Goal: Task Accomplishment & Management: Use online tool/utility

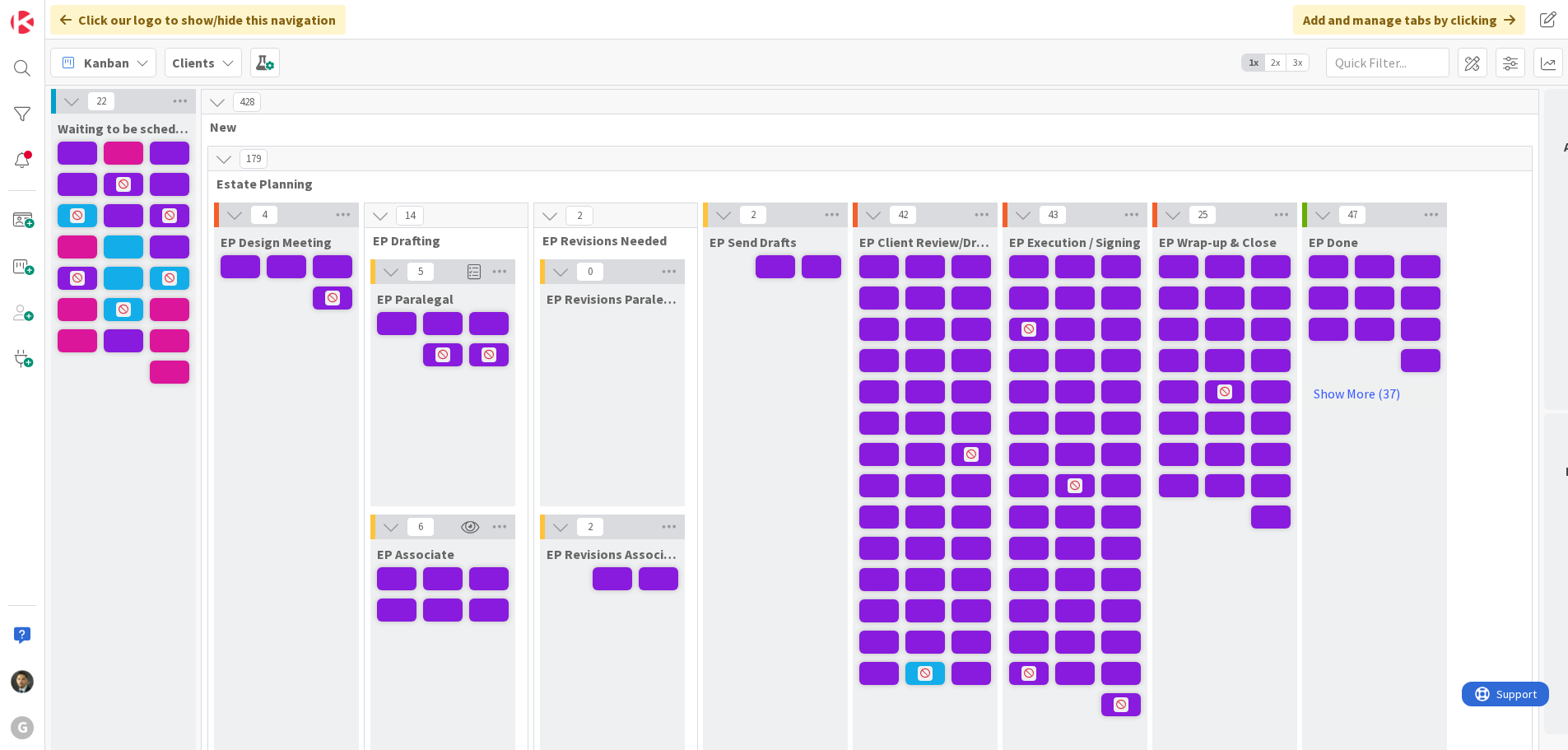
click at [997, 62] on div "Kanban Clients 1x 2x 3x" at bounding box center [806, 61] width 1523 height 45
click at [813, 54] on div "Kanban Clients 1x 2x 3x" at bounding box center [806, 61] width 1523 height 45
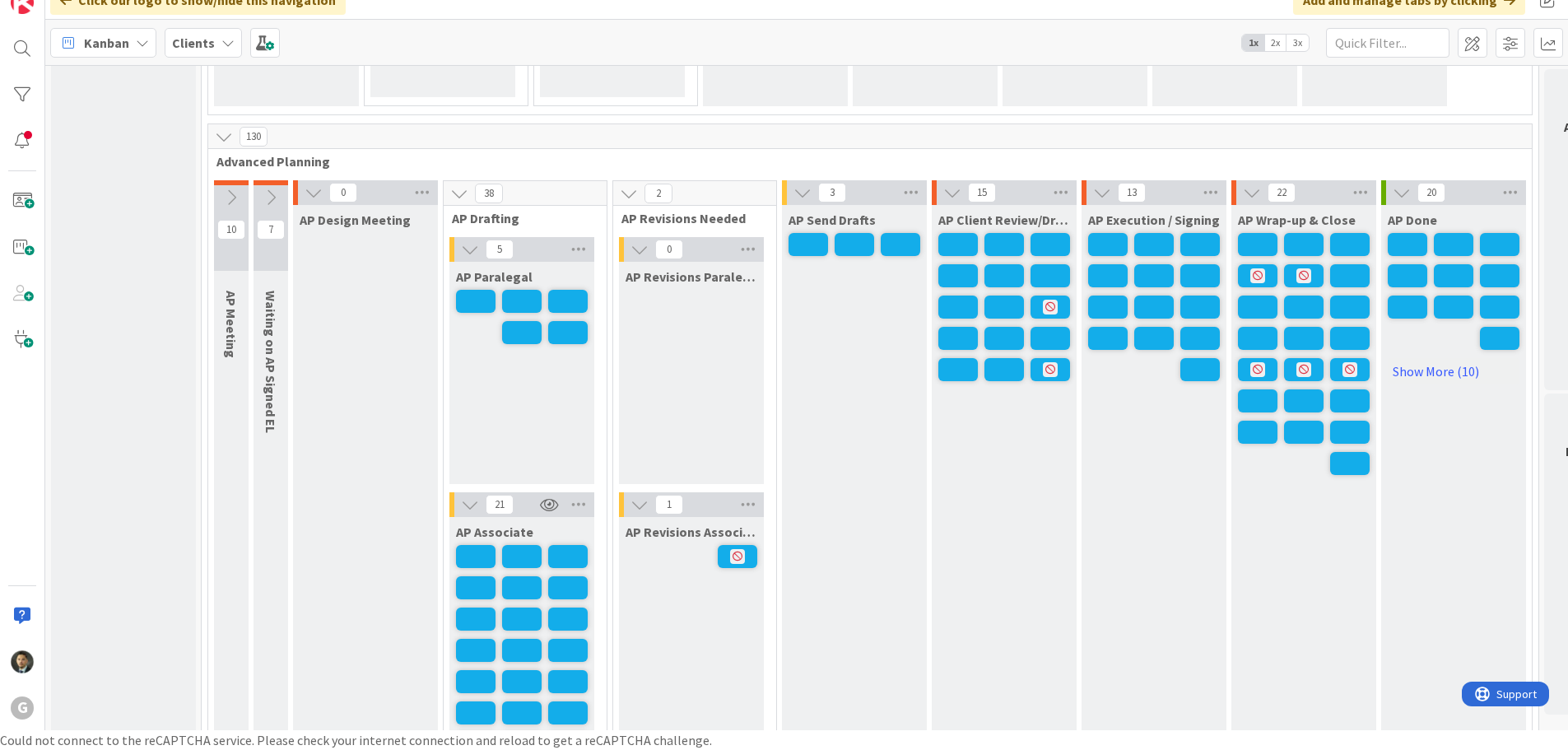
scroll to position [1152, 0]
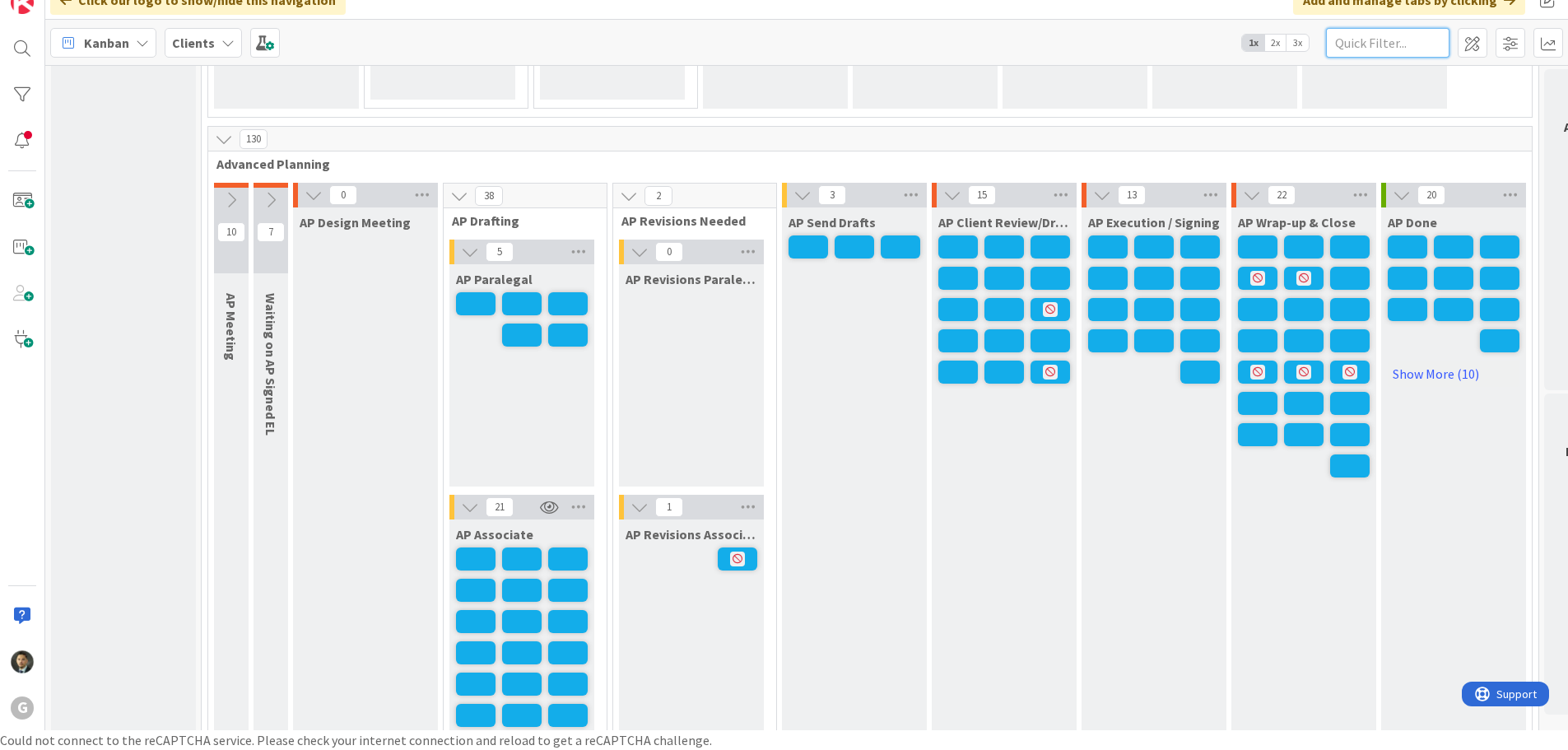
click at [1401, 41] on input "text" at bounding box center [1388, 42] width 123 height 30
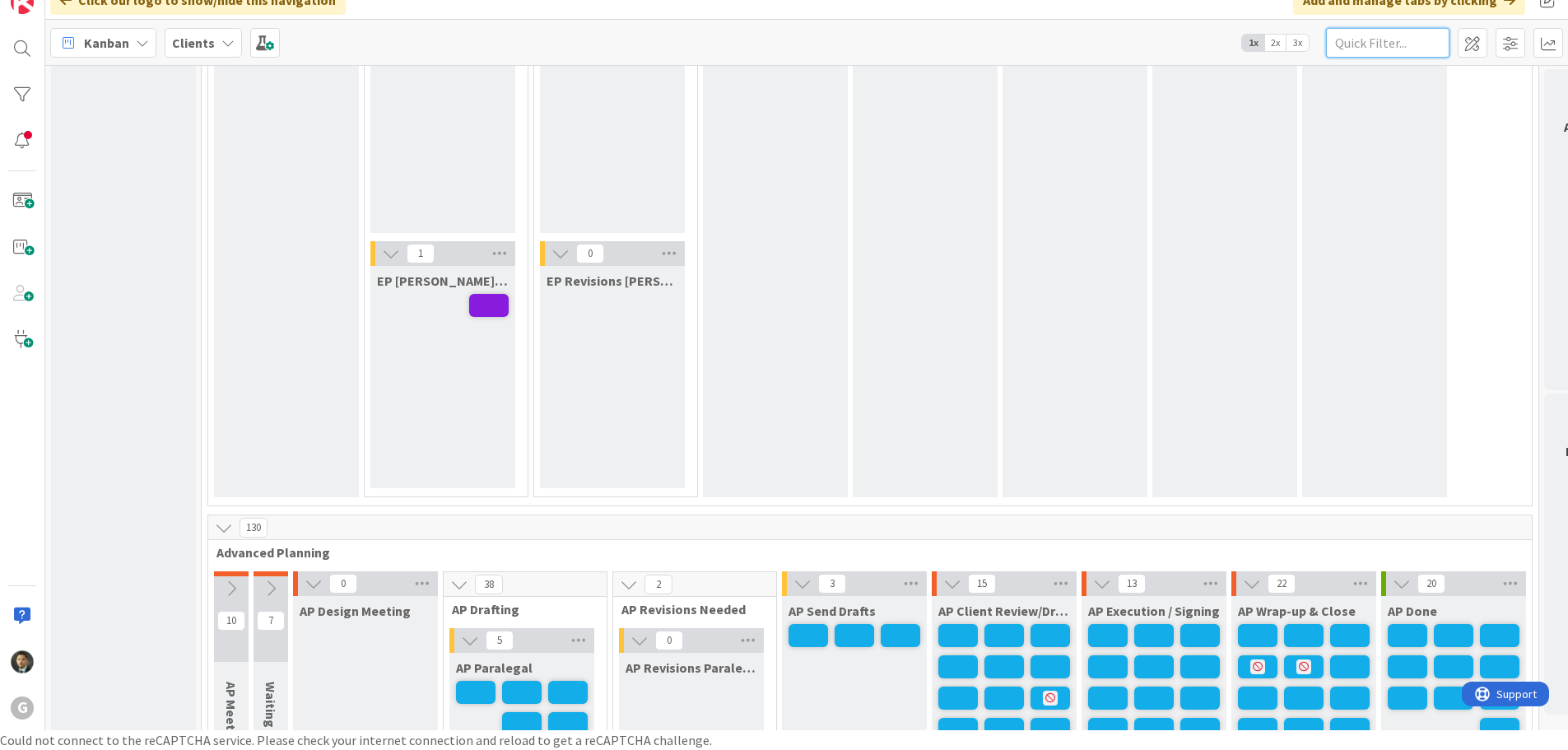
scroll to position [0, 0]
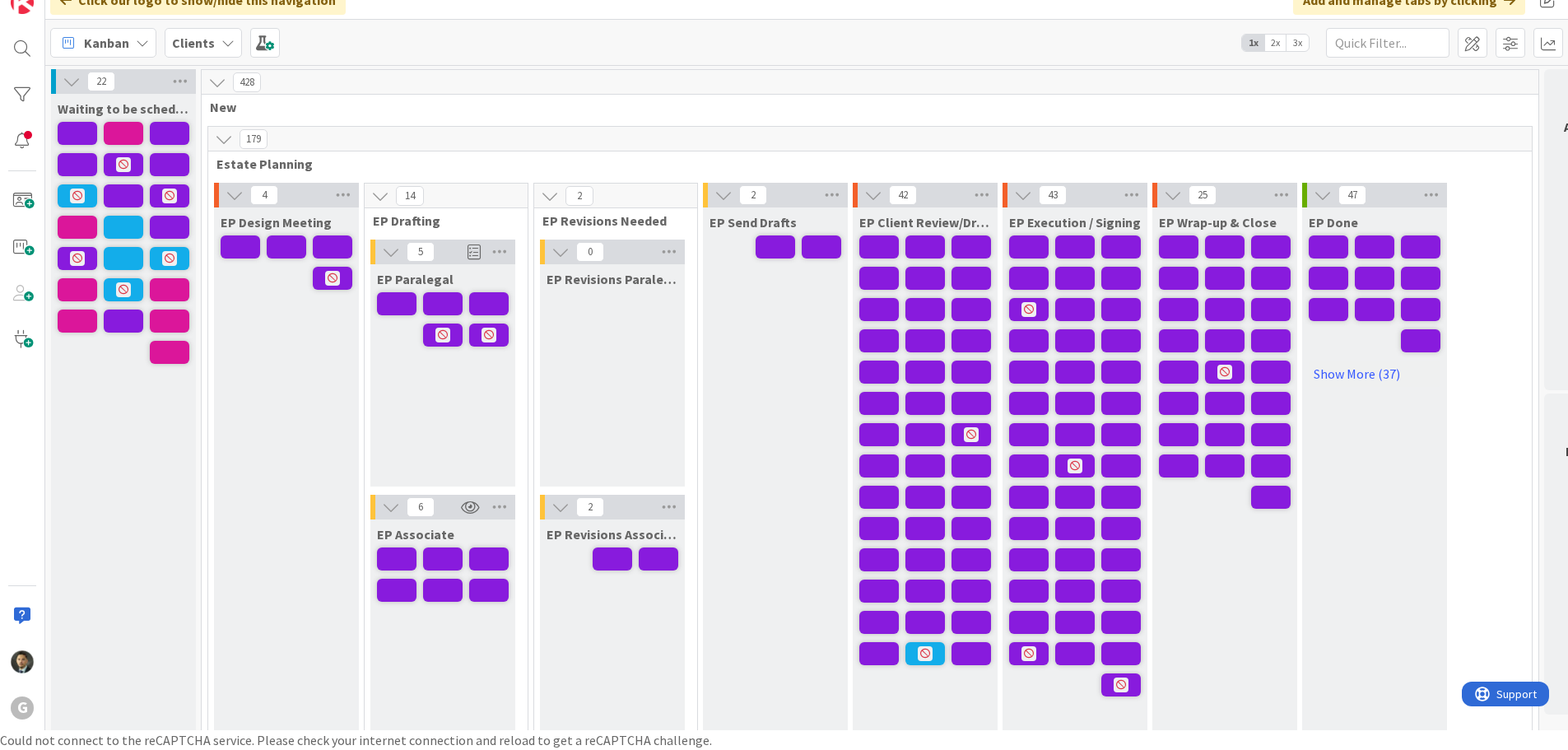
click at [1121, 38] on div "Kanban Clients 1x 2x 3x" at bounding box center [806, 42] width 1523 height 45
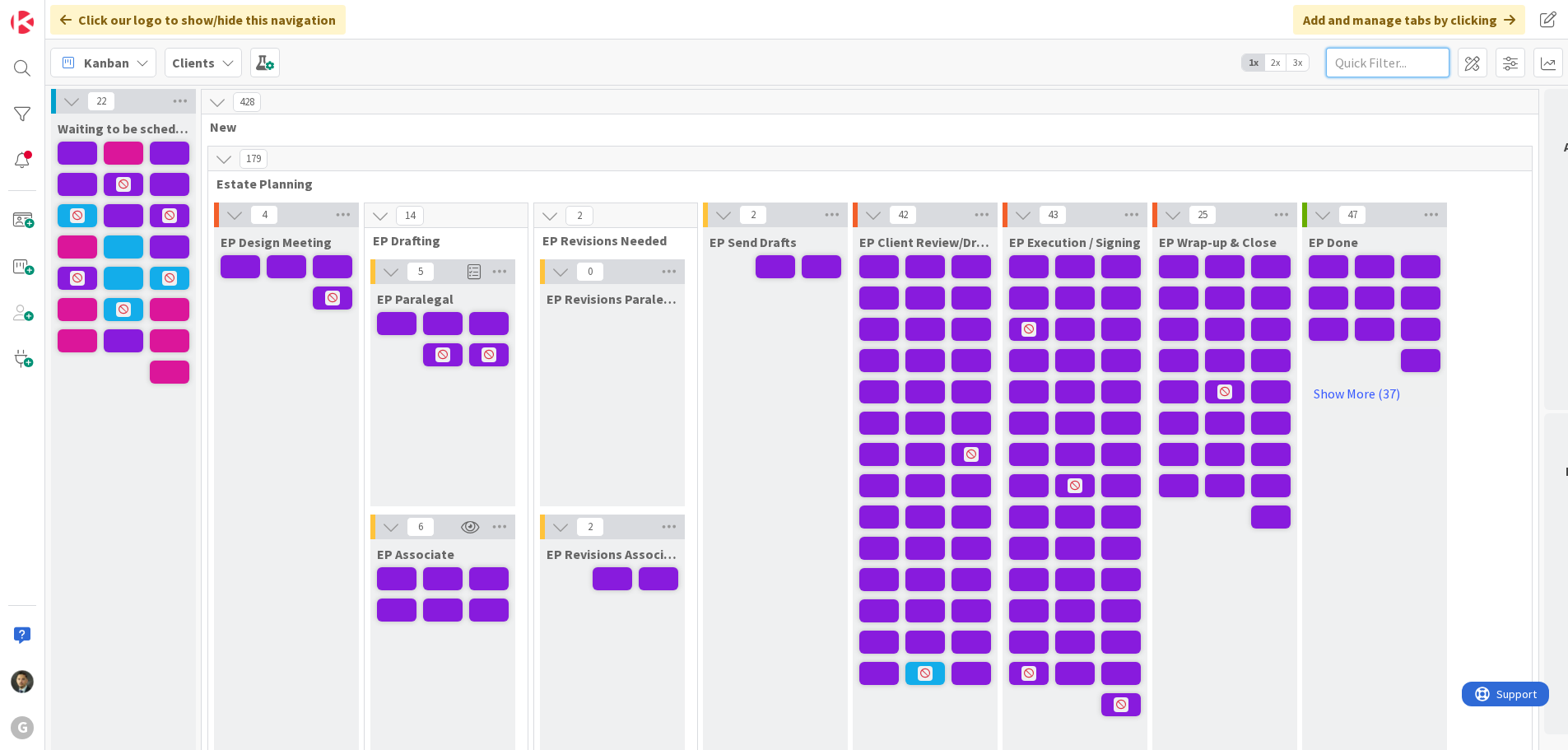
click at [1396, 59] on input "text" at bounding box center [1388, 62] width 123 height 30
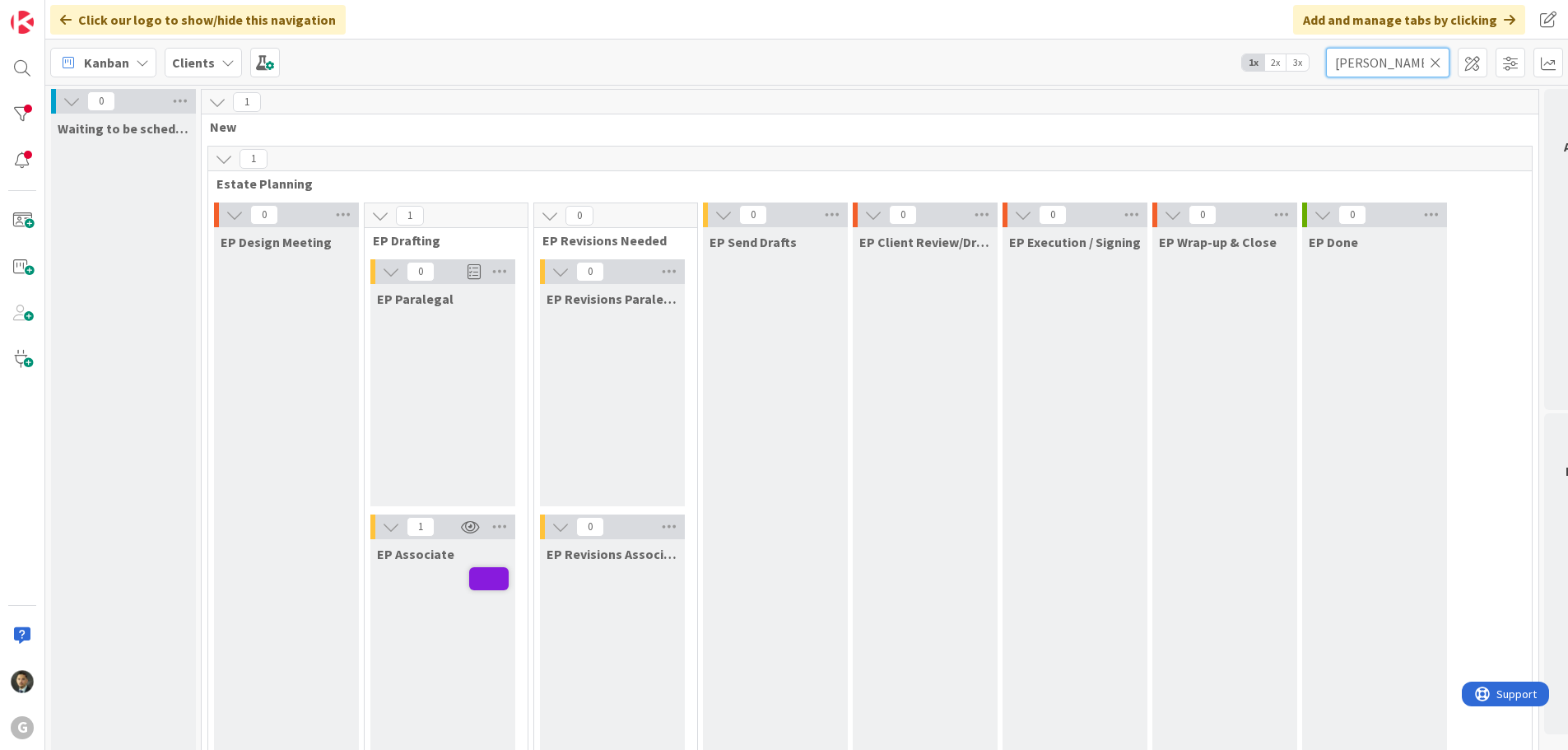
type input "[PERSON_NAME]"
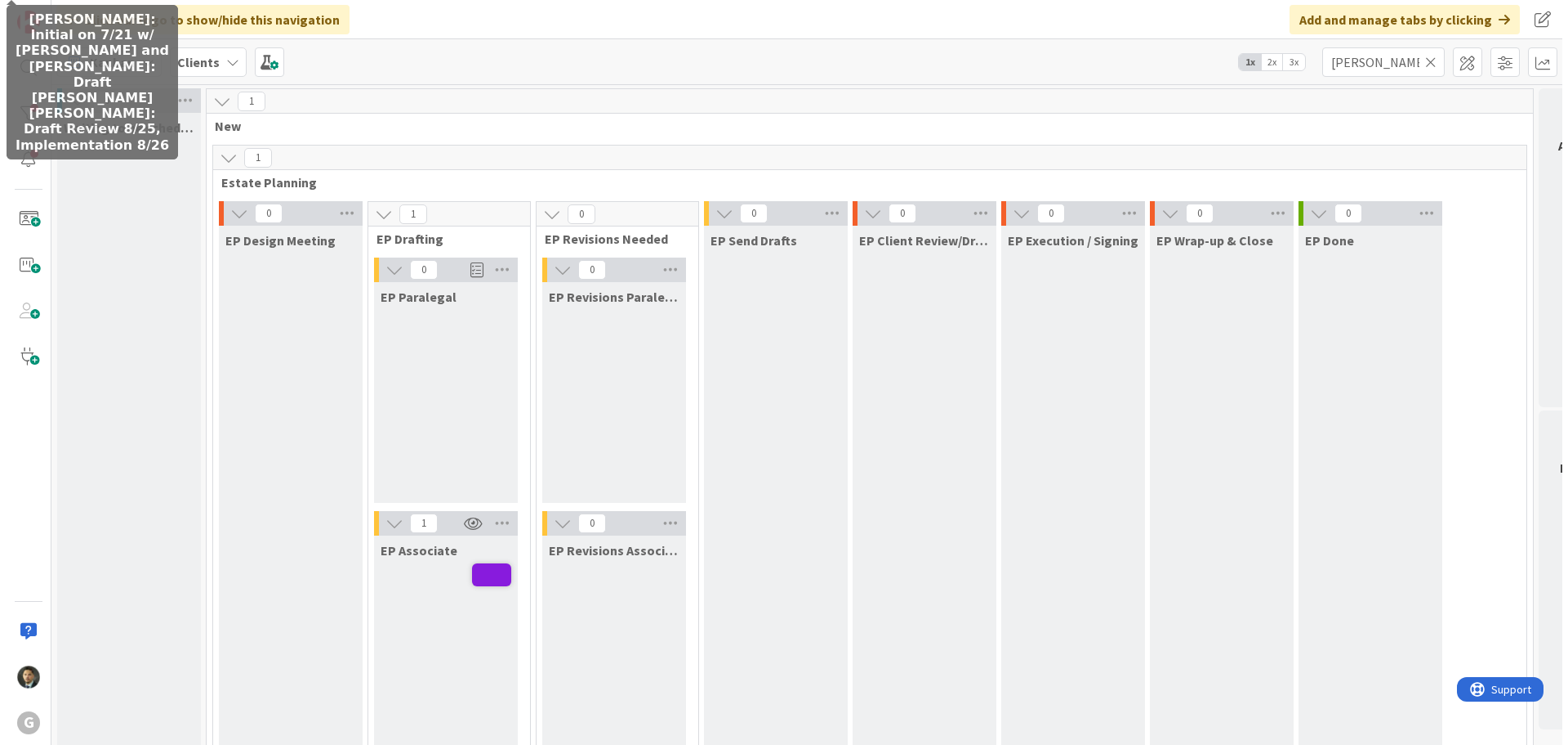
scroll to position [3, 0]
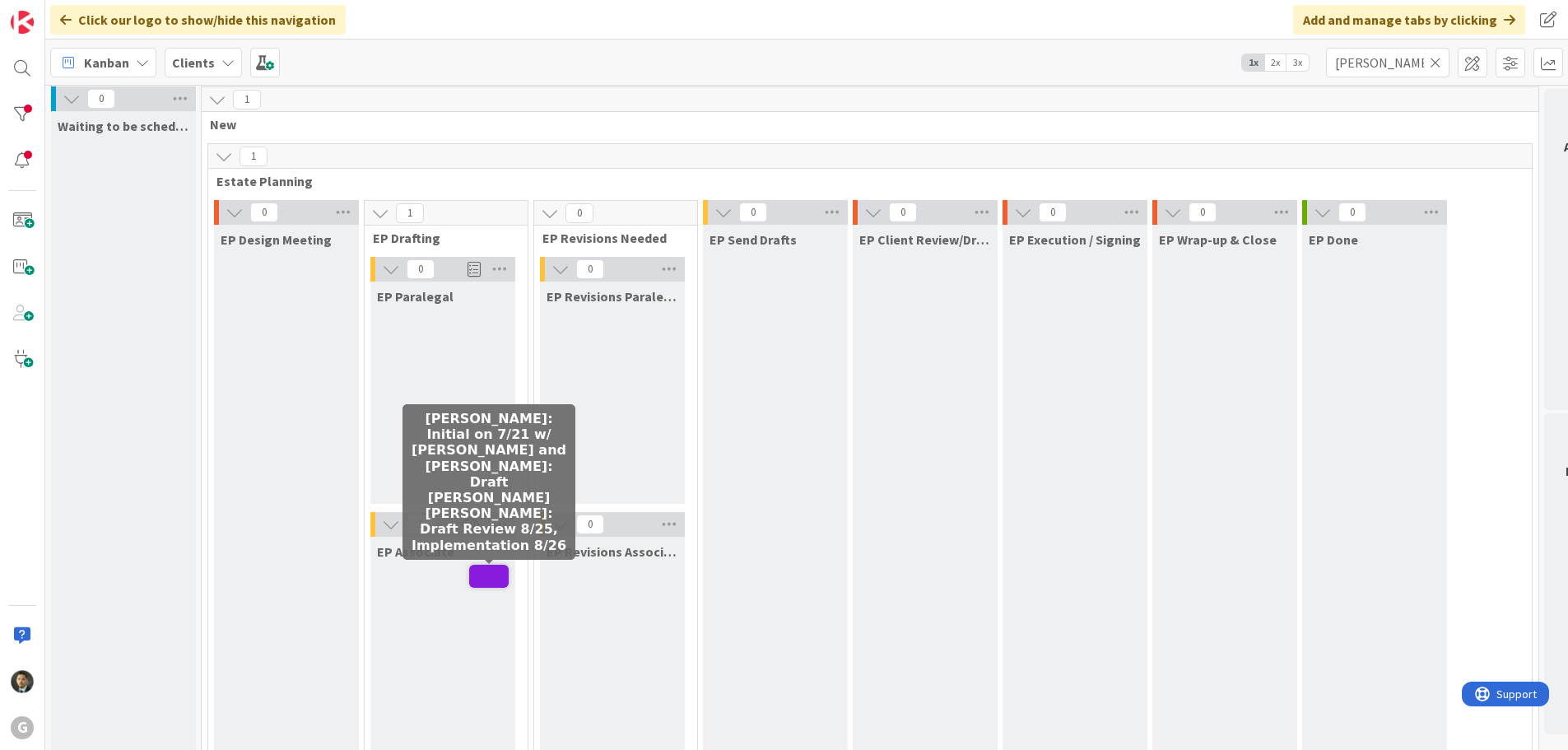
click at [502, 571] on span at bounding box center [488, 576] width 39 height 23
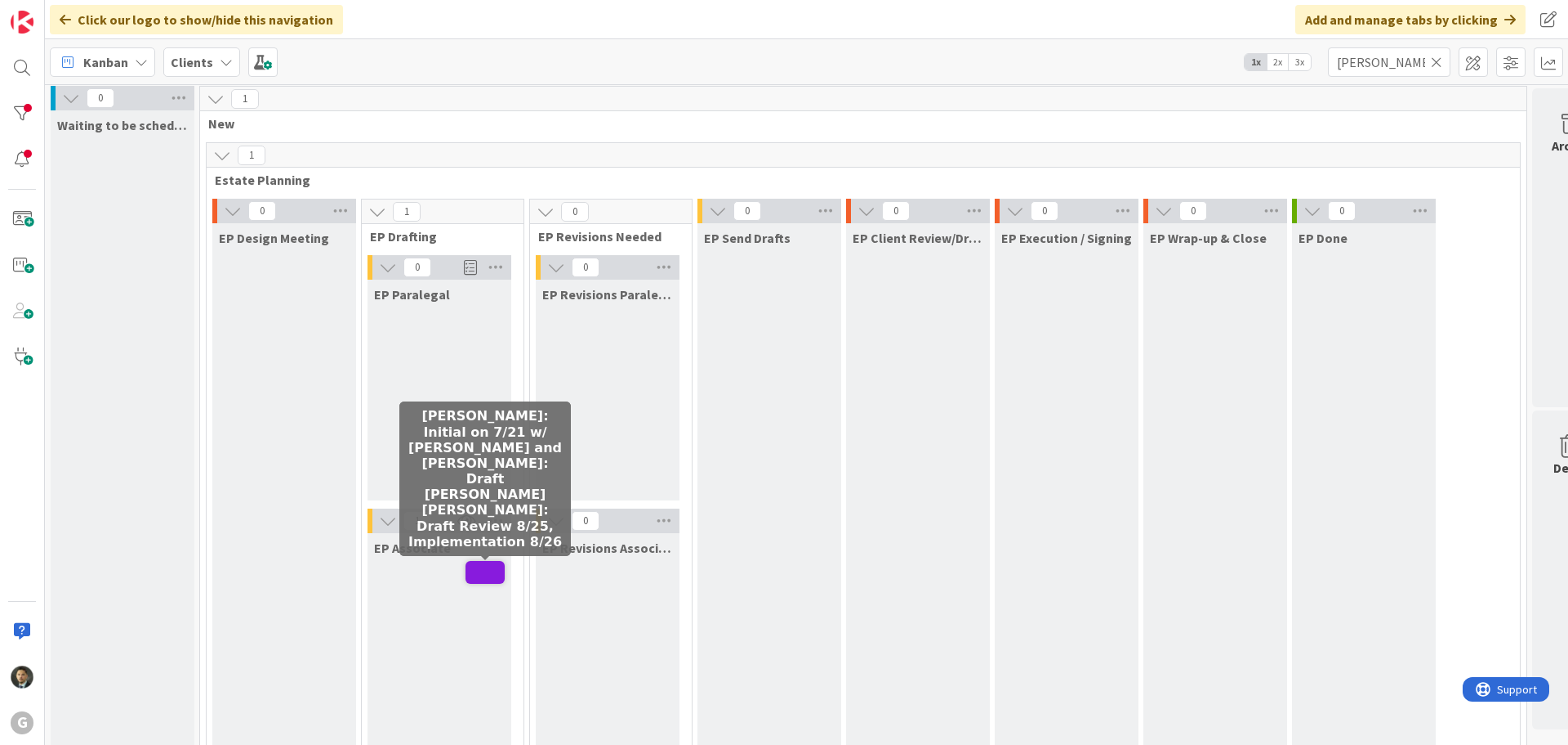
type textarea "x"
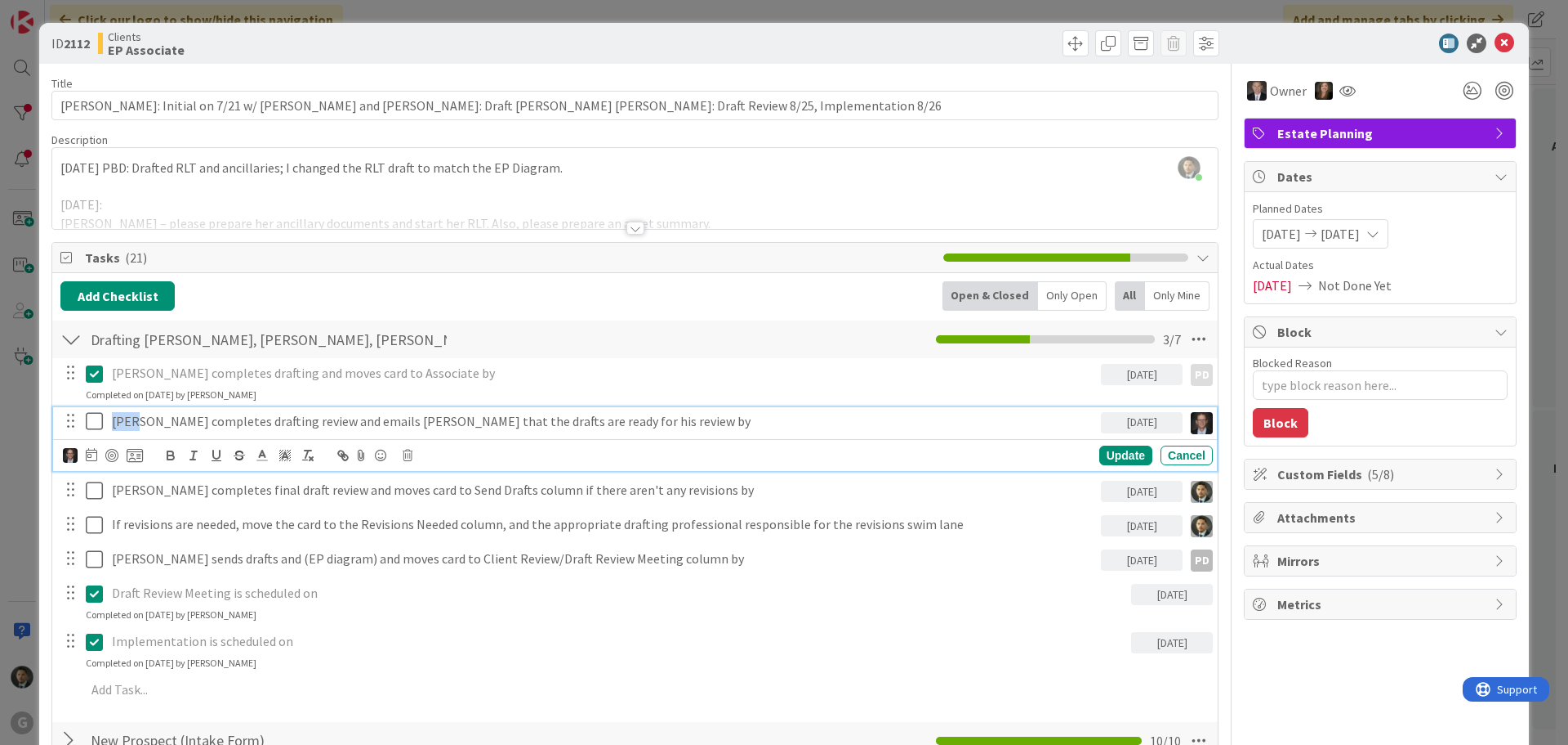
drag, startPoint x: 135, startPoint y: 419, endPoint x: 112, endPoint y: 420, distance: 23.0
click at [112, 420] on p "[PERSON_NAME] completes drafting review and emails [PERSON_NAME] that the draft…" at bounding box center [603, 421] width 983 height 19
click at [352, 423] on p "[PERSON_NAME] completes drafting review and emails [PERSON_NAME] that the draft…" at bounding box center [603, 421] width 983 height 19
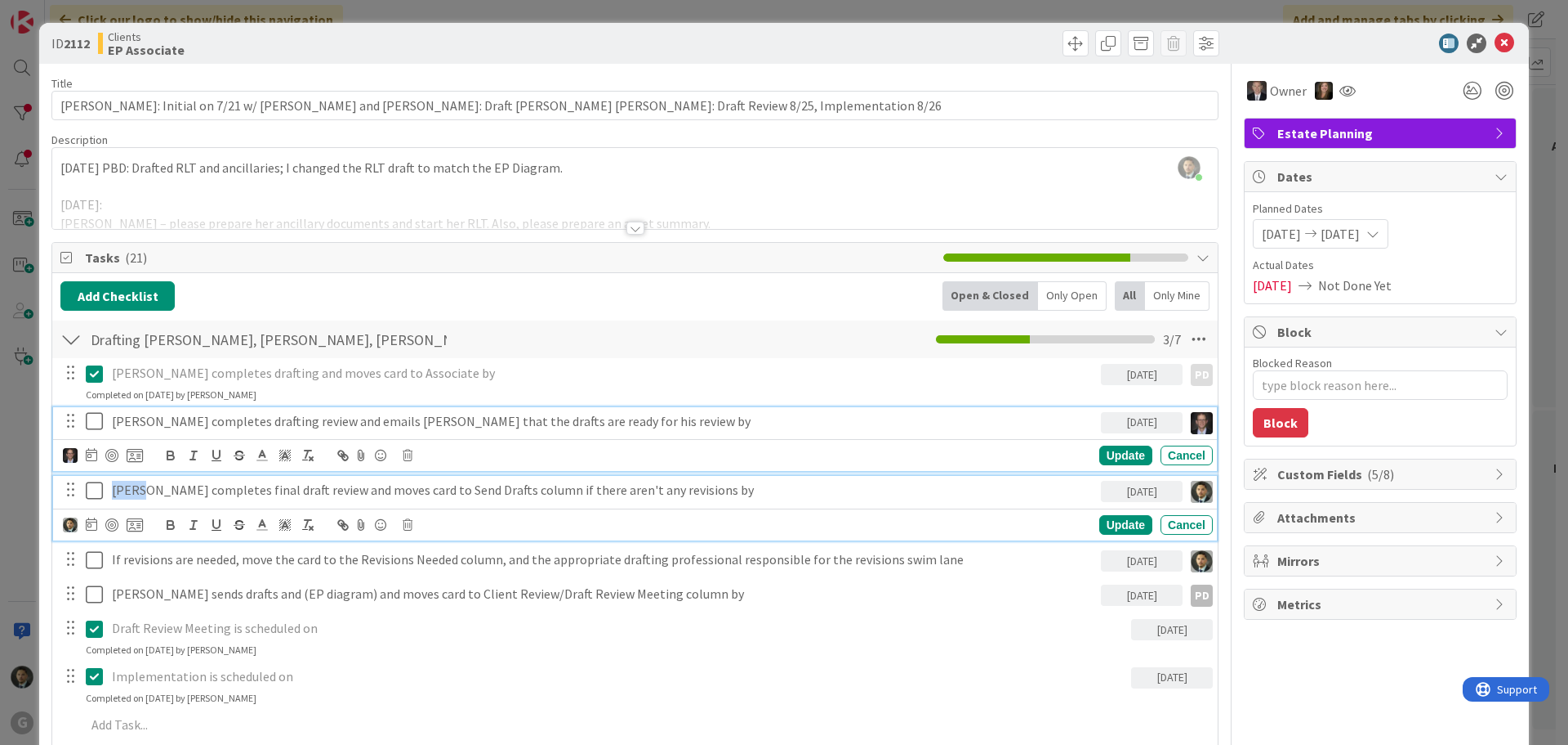
drag, startPoint x: 141, startPoint y: 486, endPoint x: 108, endPoint y: 487, distance: 33.0
click at [108, 487] on div "[PERSON_NAME] completes final draft review and moves card to Send Drafts column…" at bounding box center [603, 490] width 995 height 29
click at [269, 419] on p "[PERSON_NAME] completes drafting review and emails [PERSON_NAME] that the draft…" at bounding box center [603, 421] width 983 height 19
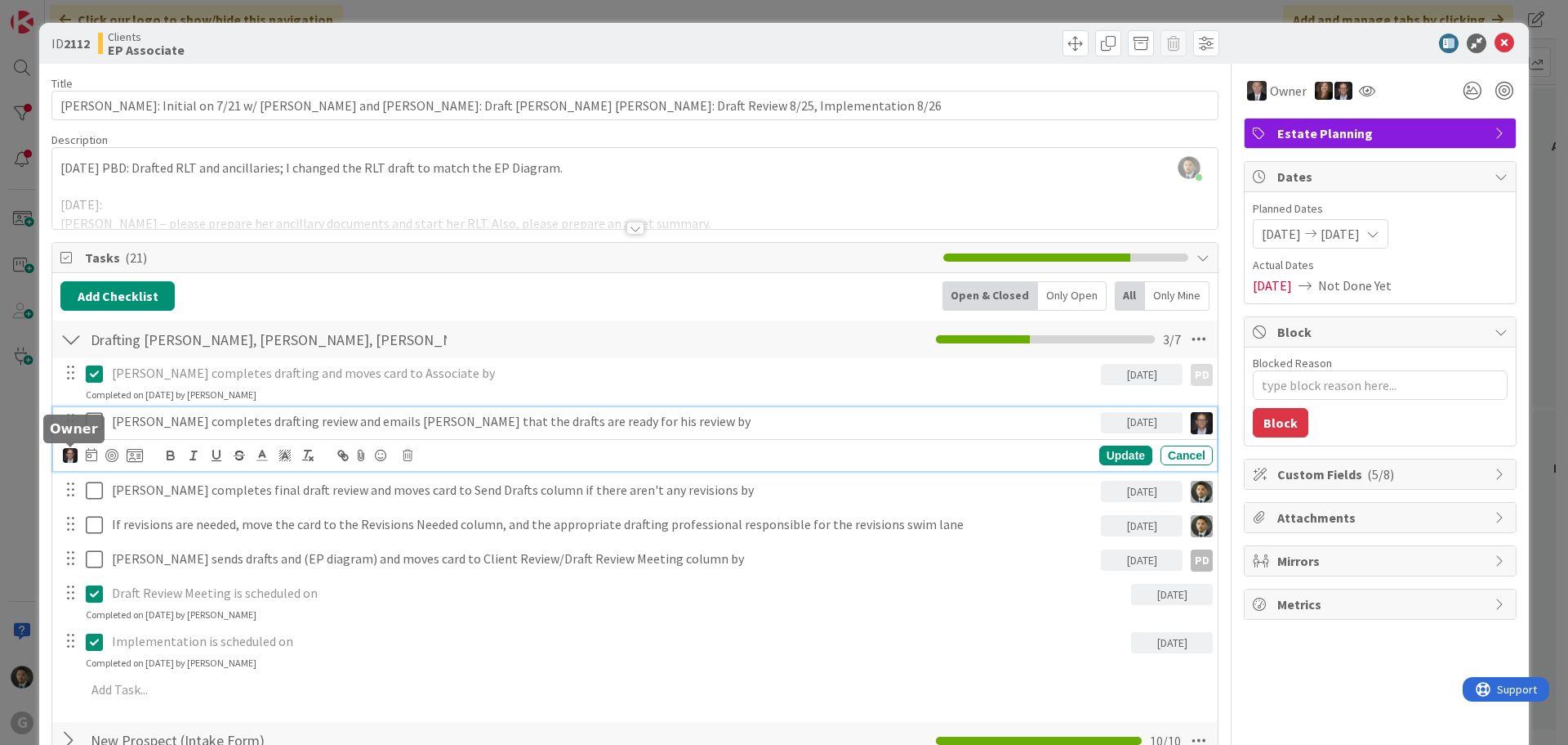
click at [69, 452] on img at bounding box center [69, 454] width 14 height 14
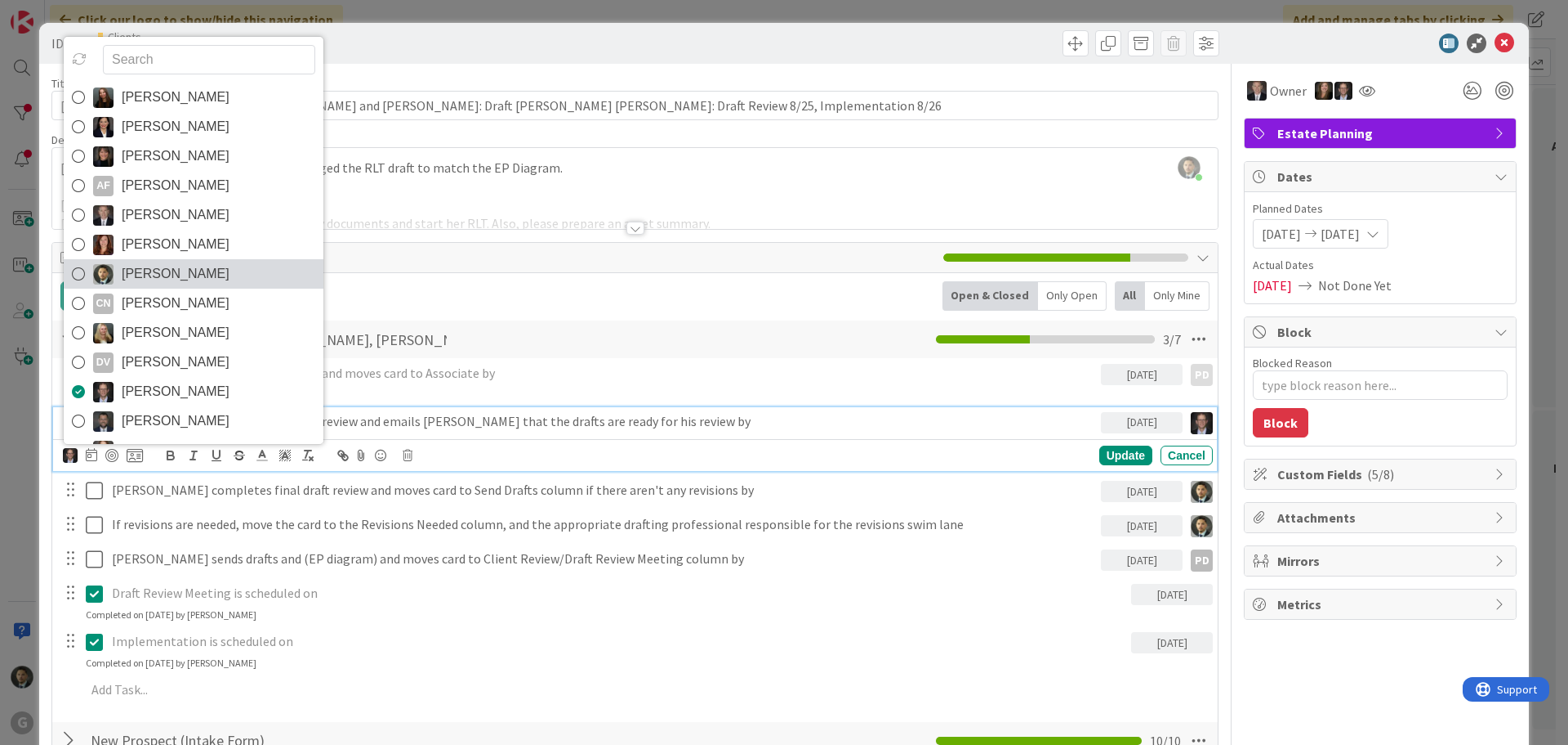
click at [198, 271] on span "[PERSON_NAME]" at bounding box center [176, 274] width 108 height 25
type textarea "x"
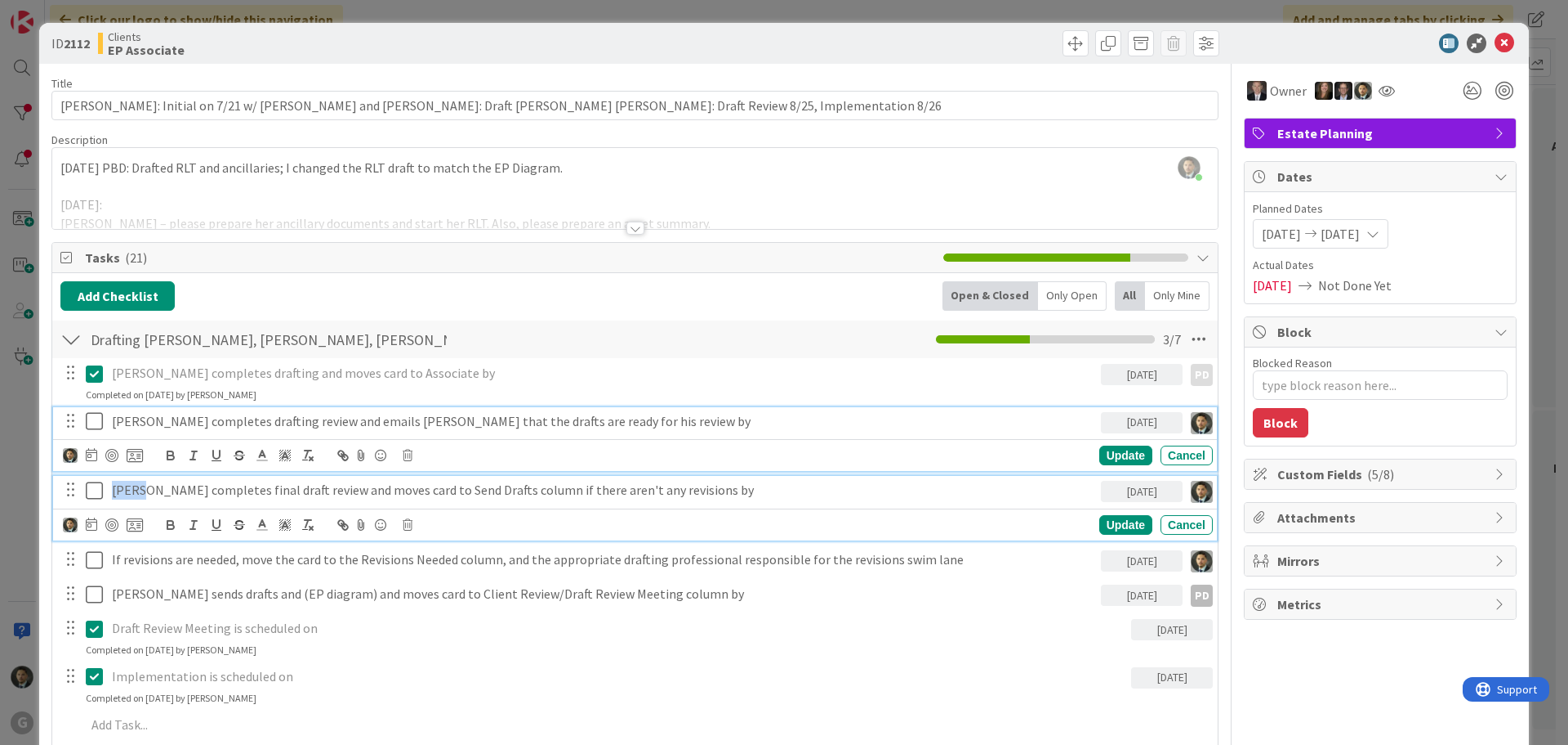
drag, startPoint x: 140, startPoint y: 485, endPoint x: 108, endPoint y: 487, distance: 32.1
click at [108, 487] on div "[PERSON_NAME] completes final draft review and moves card to Send Drafts column…" at bounding box center [603, 490] width 995 height 29
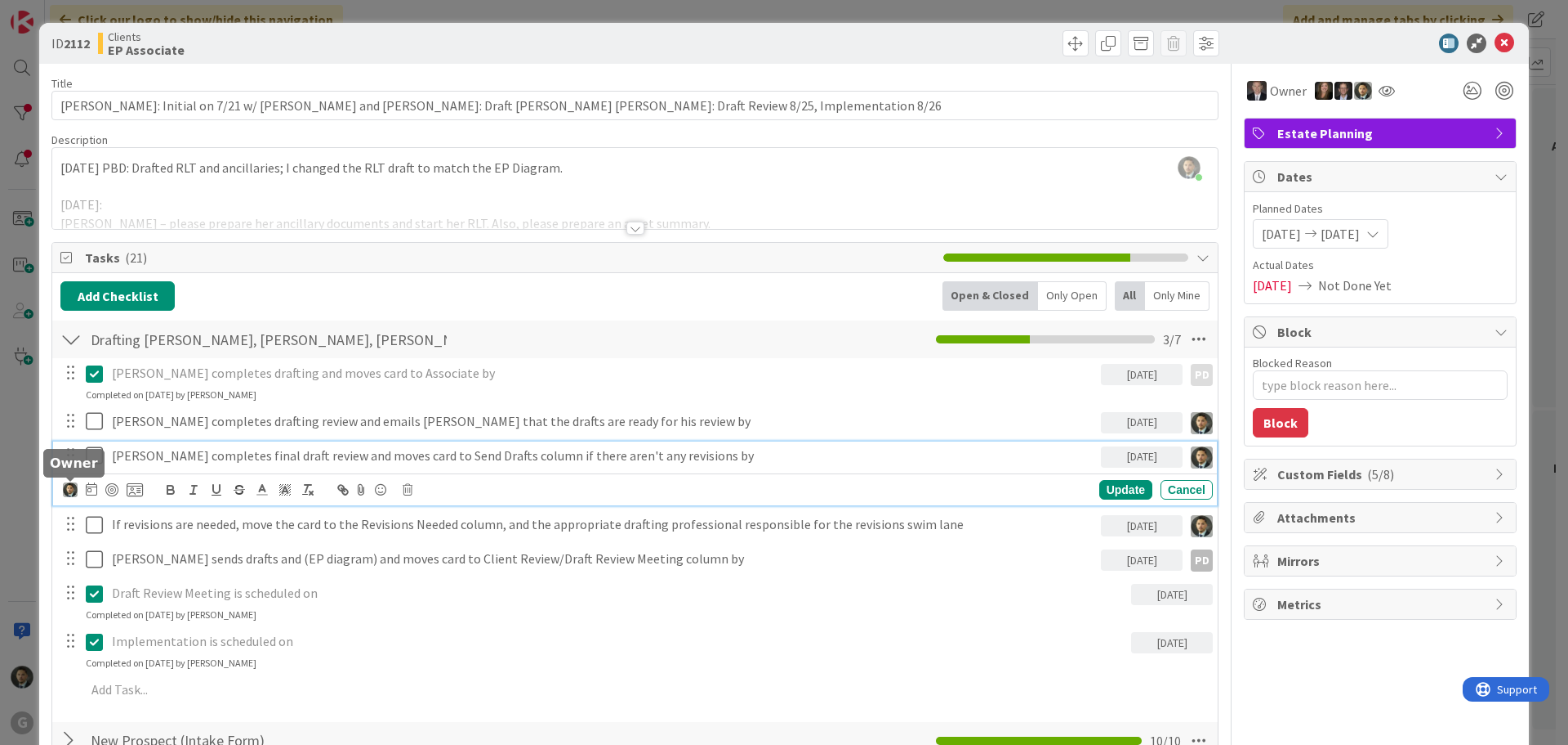
click at [71, 490] on img at bounding box center [69, 488] width 14 height 14
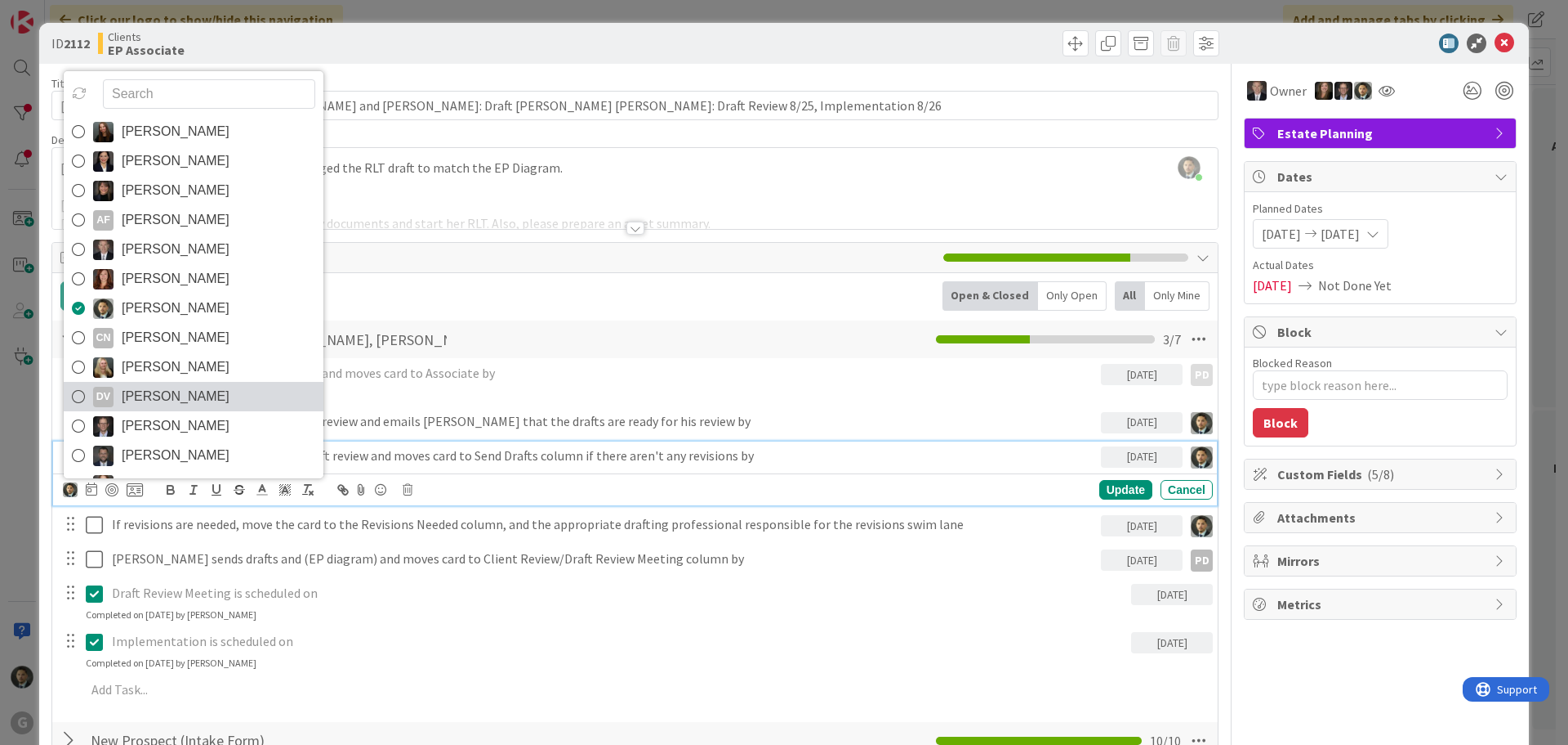
scroll to position [82, 0]
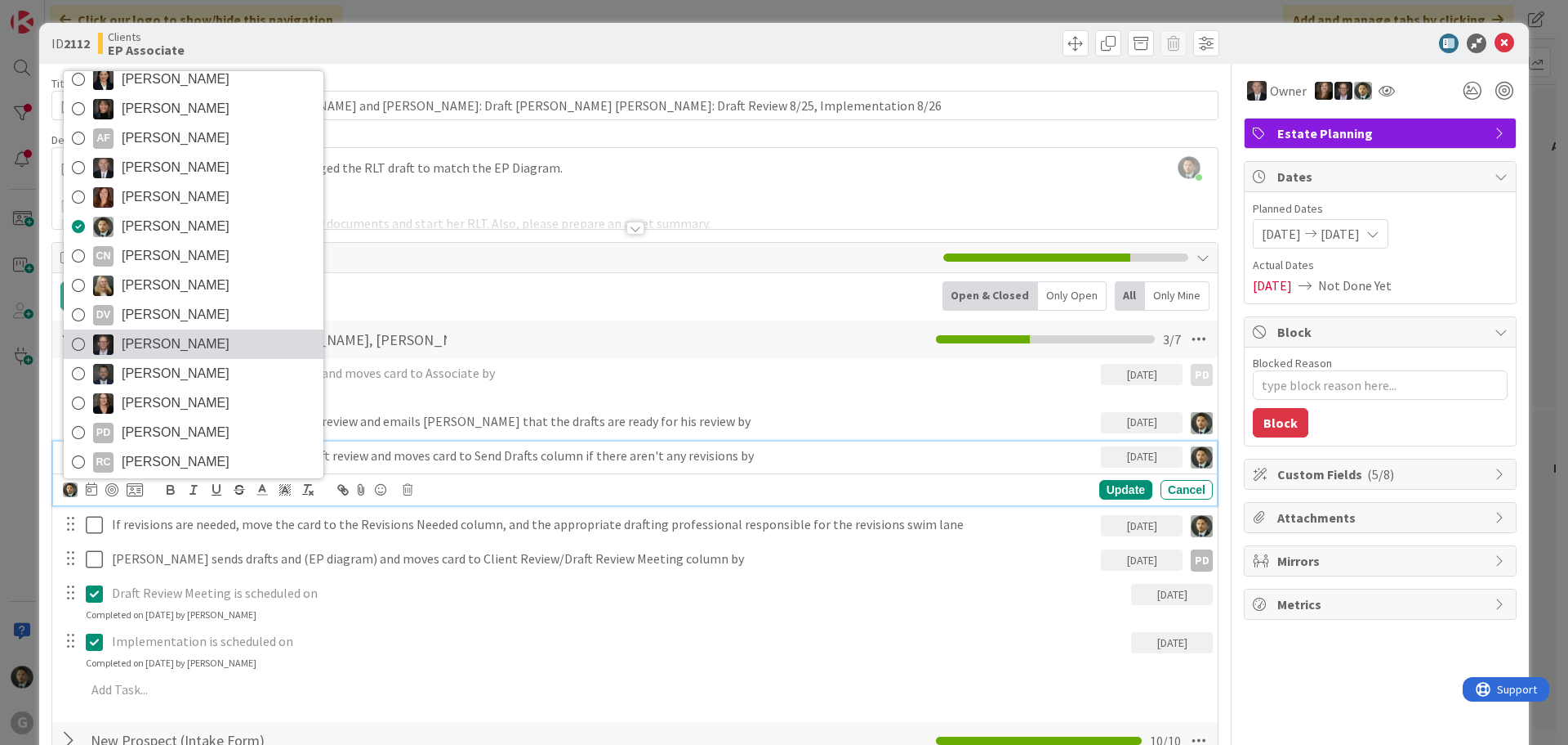
click at [178, 335] on span "[PERSON_NAME]" at bounding box center [176, 344] width 108 height 25
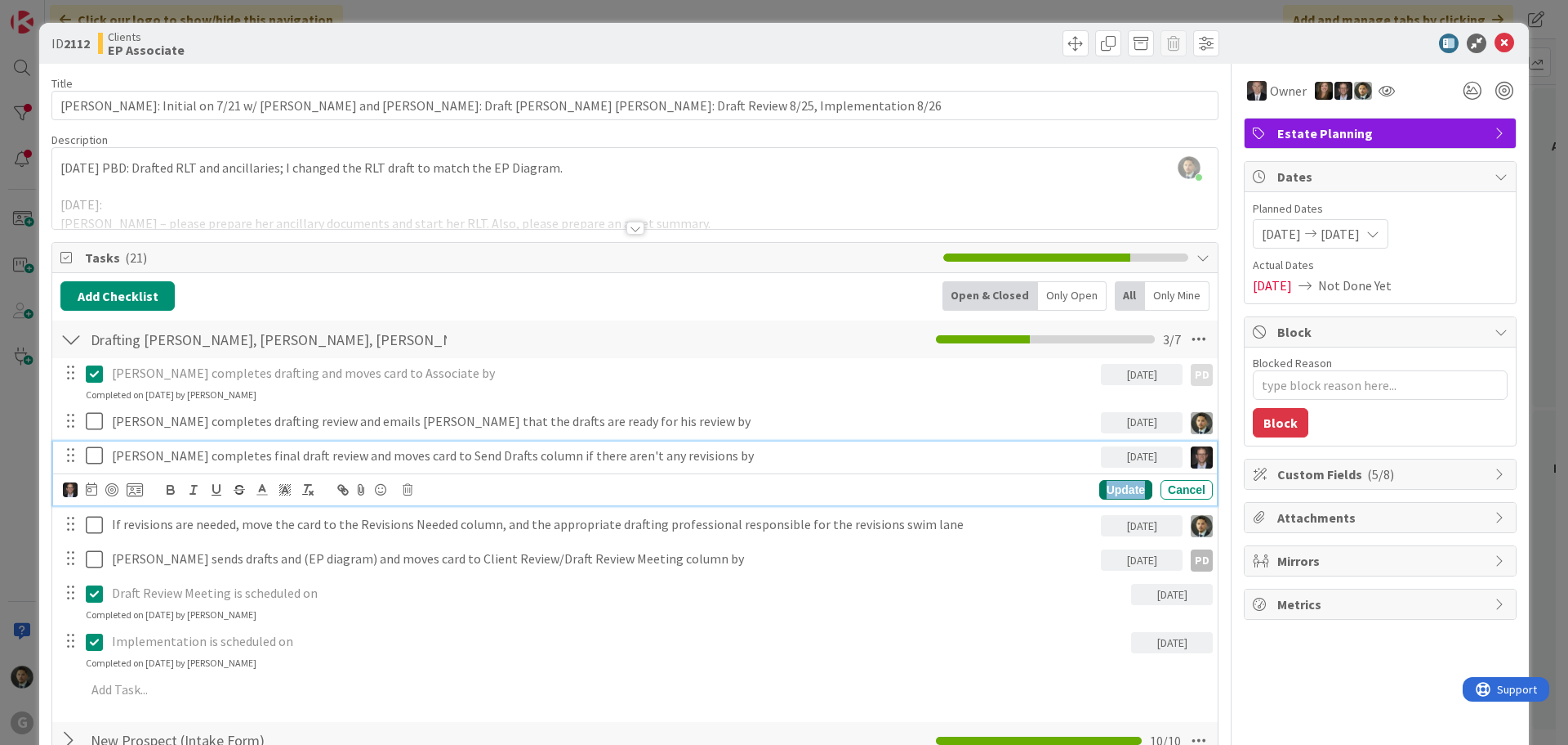
click at [1118, 483] on div "Update" at bounding box center [1126, 489] width 53 height 20
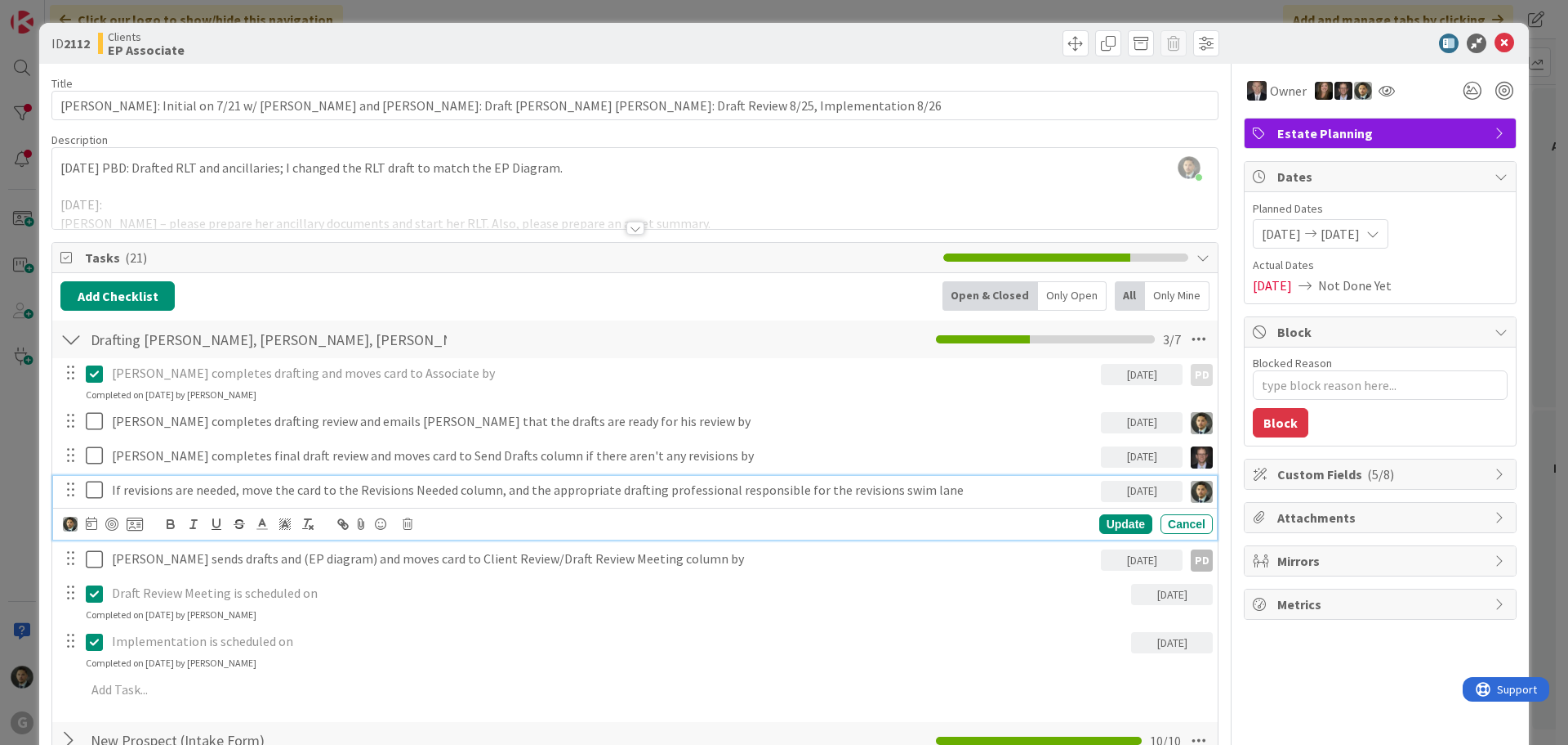
click at [296, 496] on p "If revisions are needed, move the card to the Revisions Needed column, and the …" at bounding box center [603, 490] width 983 height 19
click at [69, 527] on img at bounding box center [69, 524] width 14 height 14
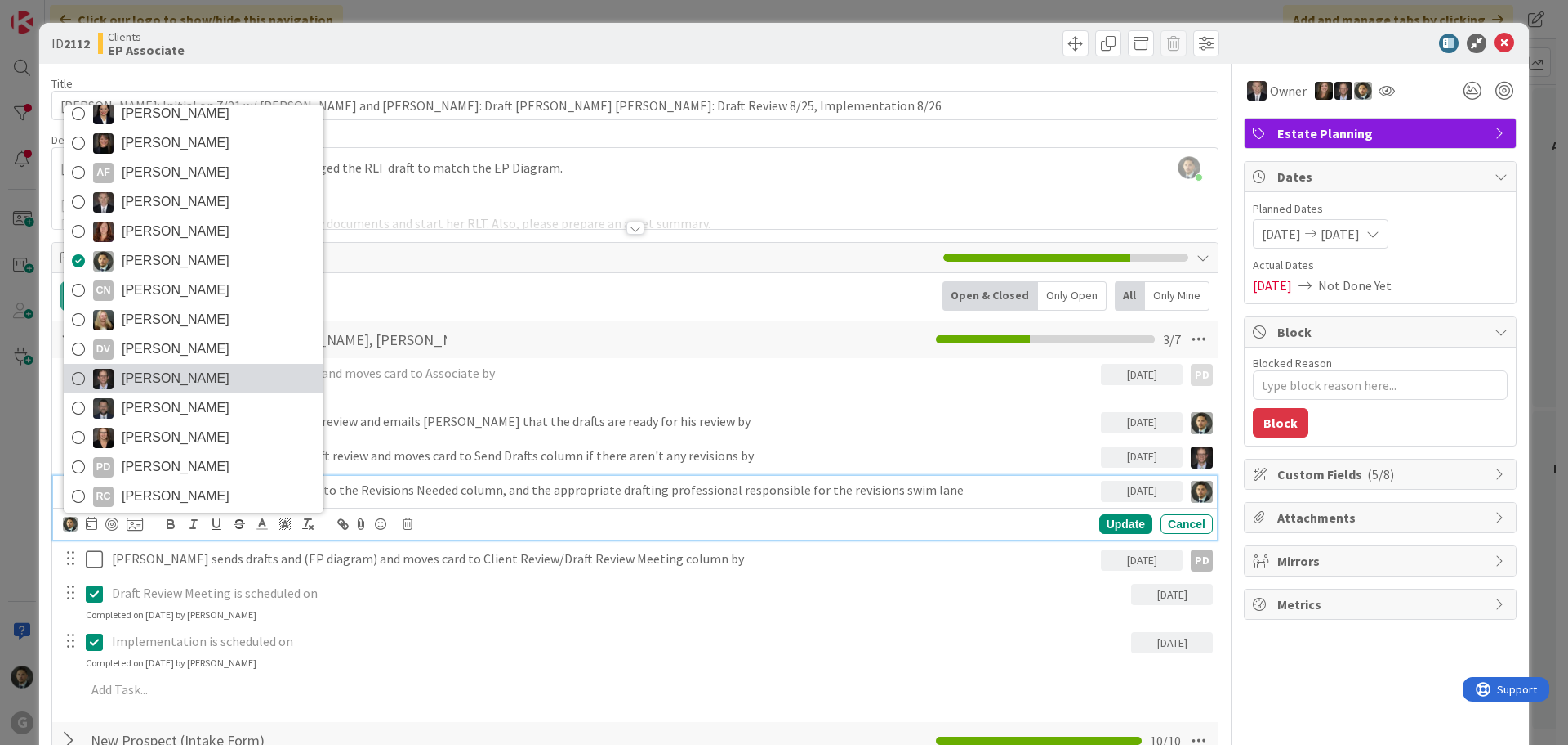
click at [180, 380] on span "[PERSON_NAME]" at bounding box center [176, 378] width 108 height 25
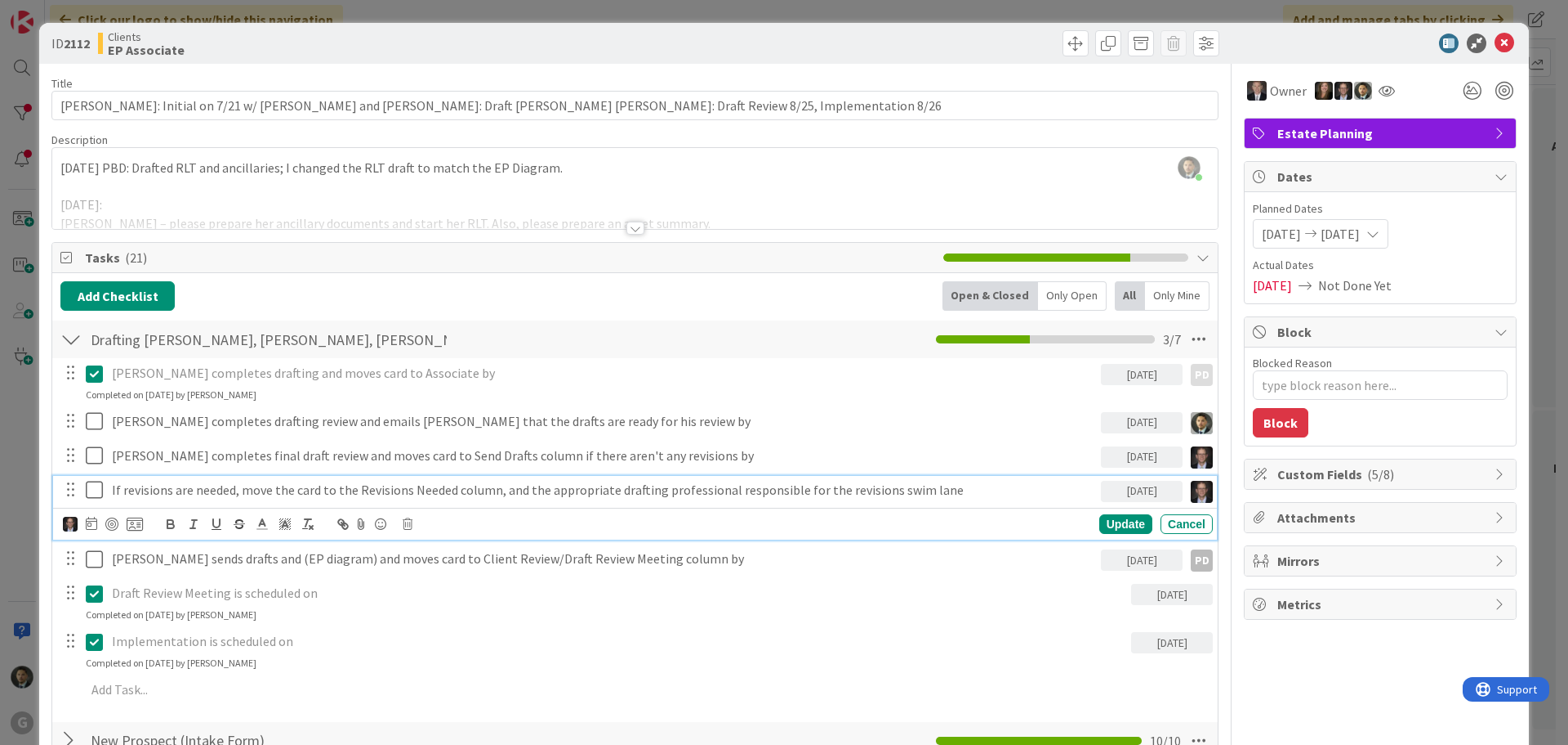
type textarea "x"
click at [1101, 520] on div "Update" at bounding box center [1126, 524] width 53 height 20
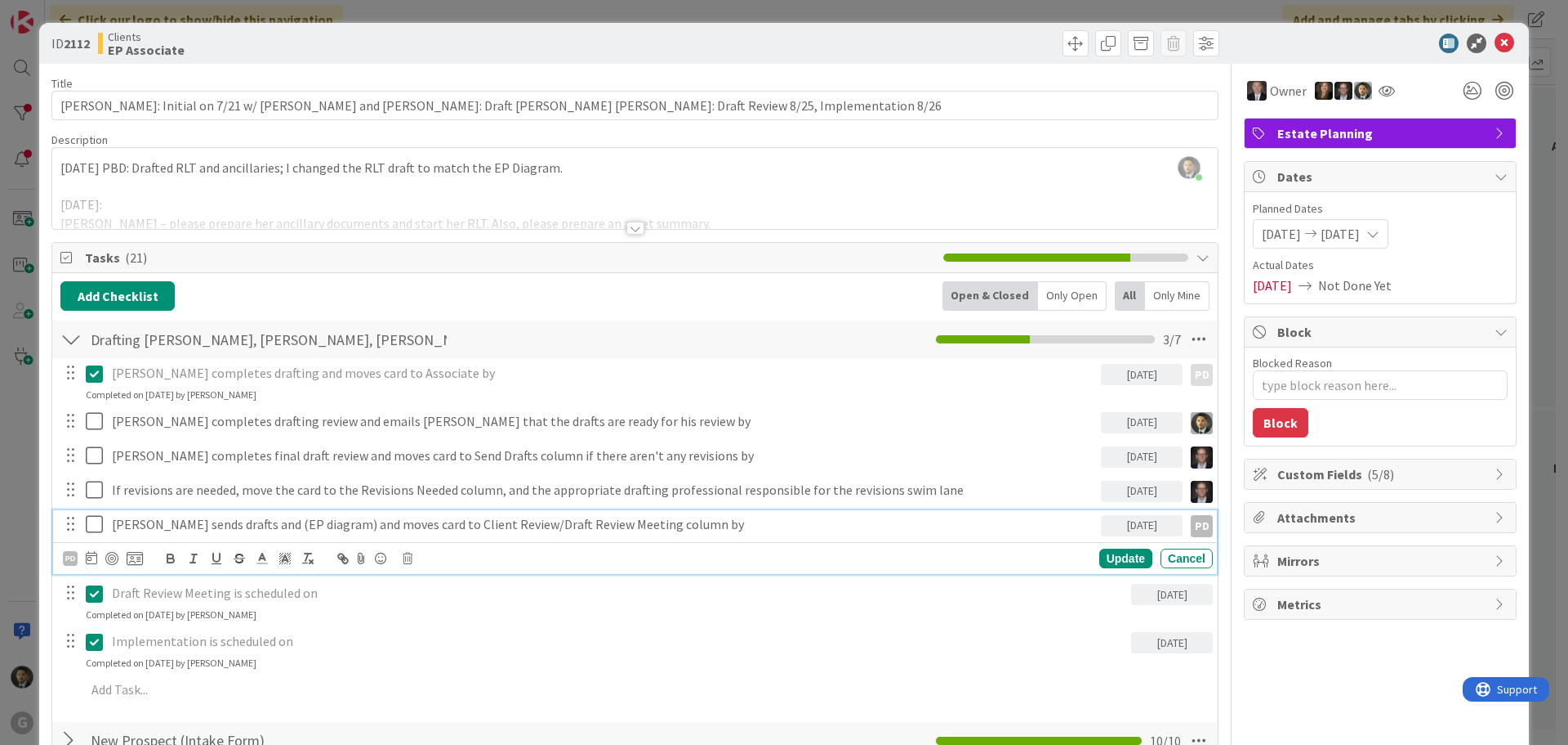
click at [211, 524] on p "[PERSON_NAME] sends drafts and (EP diagram) and moves card to Client Review/Dra…" at bounding box center [603, 525] width 983 height 19
click at [207, 524] on p "[PERSON_NAME] sends drafts and (EP diagram) and moves card to Client Review/Dra…" at bounding box center [603, 525] width 983 height 19
click at [207, 524] on p "[PERSON_NAME] sends drafts TO CLIENT AND ADVISOR and (EP diagram) and moves car…" at bounding box center [603, 525] width 983 height 19
click at [261, 523] on p "[PERSON_NAME] sends drafts TO CLIENT AND ADVISOR and (EP diagram) and moves car…" at bounding box center [603, 525] width 983 height 19
drag, startPoint x: 379, startPoint y: 523, endPoint x: 389, endPoint y: 523, distance: 10.0
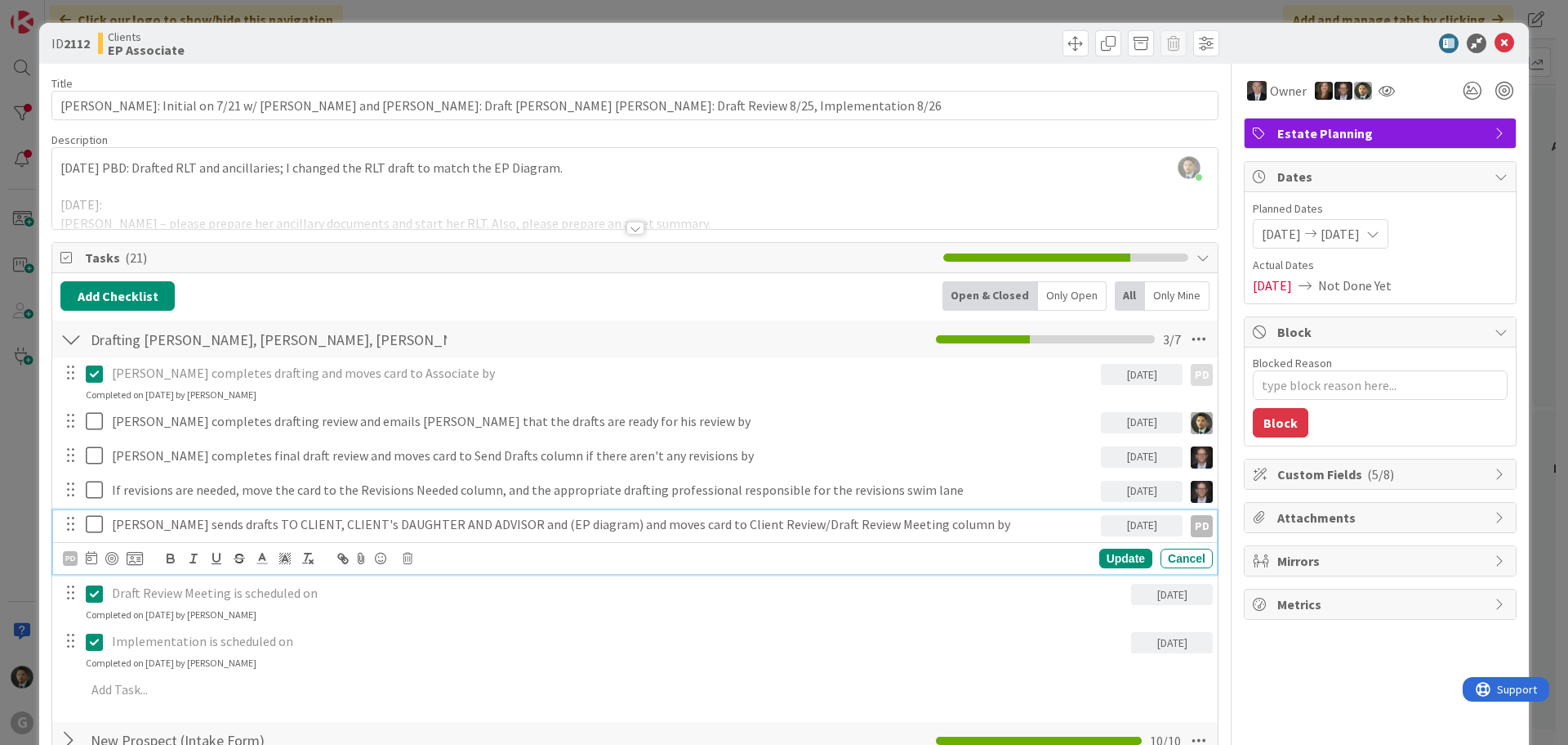
click at [379, 523] on p "[PERSON_NAME] sends drafts TO CLIENT, CLIENT's DAUGHTER AND ADVISOR and (EP dia…" at bounding box center [603, 525] width 983 height 19
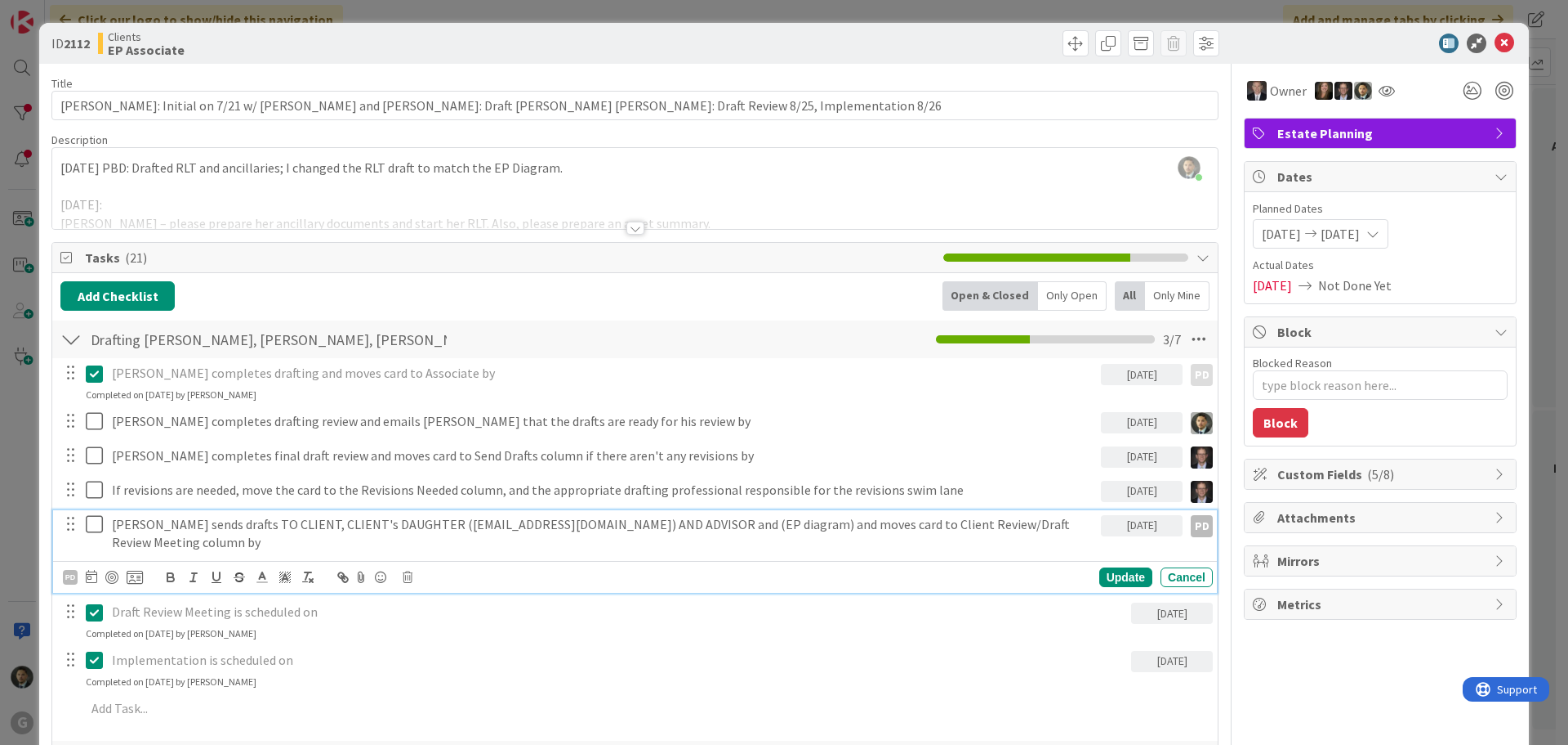
click at [628, 523] on p "[PERSON_NAME] sends drafts TO CLIENT, CLIENT's DAUGHTER ([EMAIL_ADDRESS][DOMAIN…" at bounding box center [603, 533] width 983 height 37
click at [674, 525] on p "[PERSON_NAME] sends drafts TO CLIENT, CLIENT's DAUGHTER ([EMAIL_ADDRESS][DOMAIN…" at bounding box center [603, 533] width 983 height 37
click at [1100, 576] on div "Update" at bounding box center [1126, 577] width 53 height 20
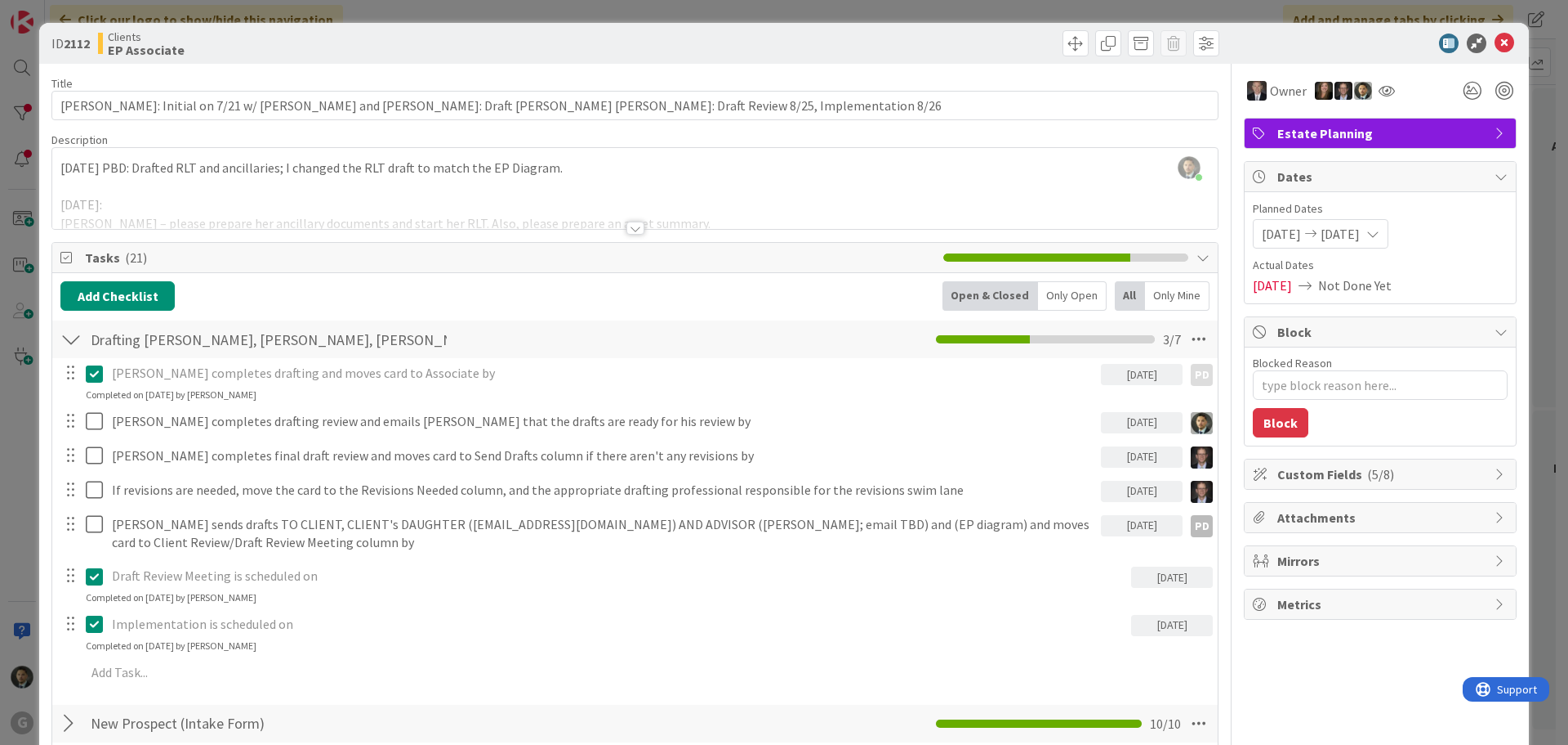
type textarea "x"
